Goal: Information Seeking & Learning: Learn about a topic

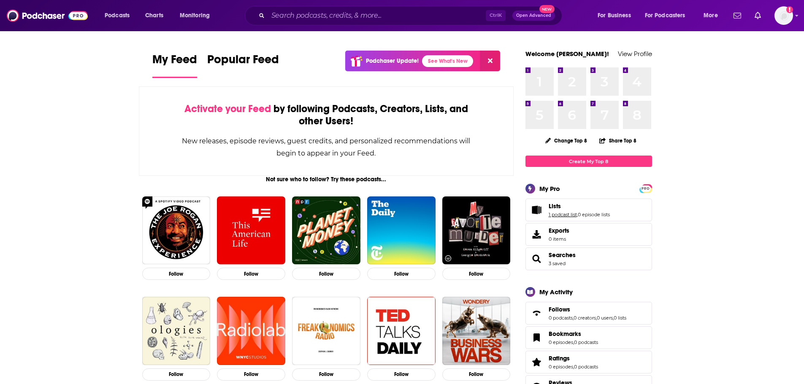
click at [566, 212] on link "1 podcast list" at bounding box center [562, 215] width 28 height 6
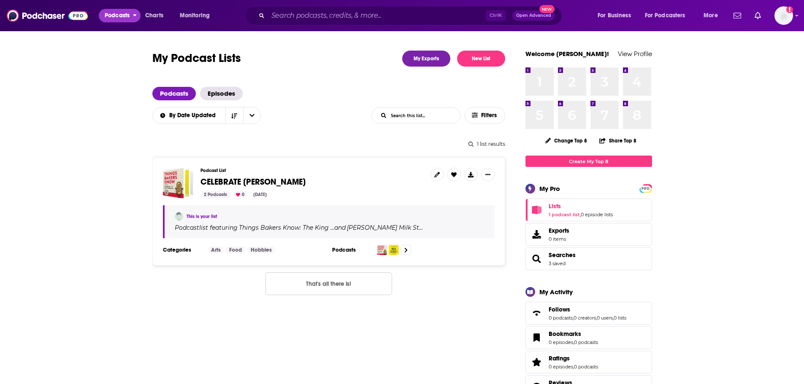
click at [119, 13] on span "Podcasts" at bounding box center [117, 16] width 25 height 12
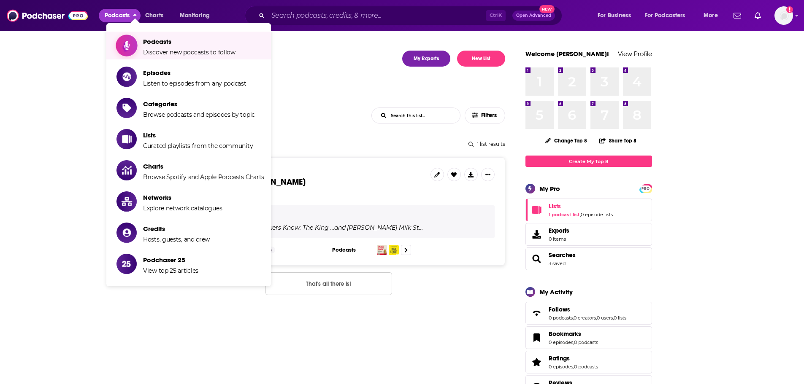
click at [142, 48] on link "Podcasts Discover new podcasts to follow" at bounding box center [190, 45] width 148 height 21
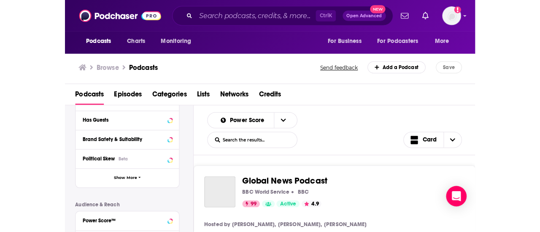
scroll to position [126, 0]
